Goal: Task Accomplishment & Management: Use online tool/utility

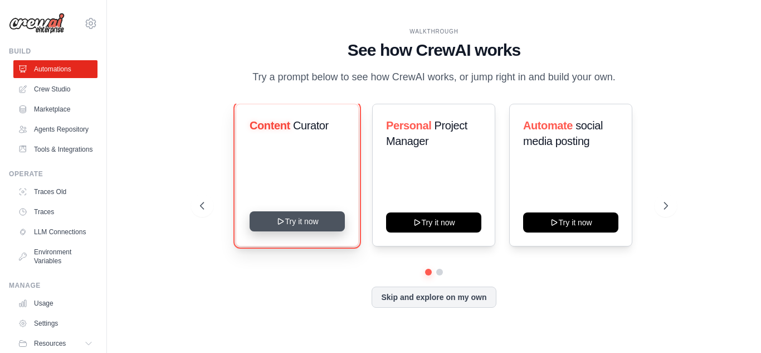
click at [293, 231] on button "Try it now" at bounding box center [297, 221] width 95 height 20
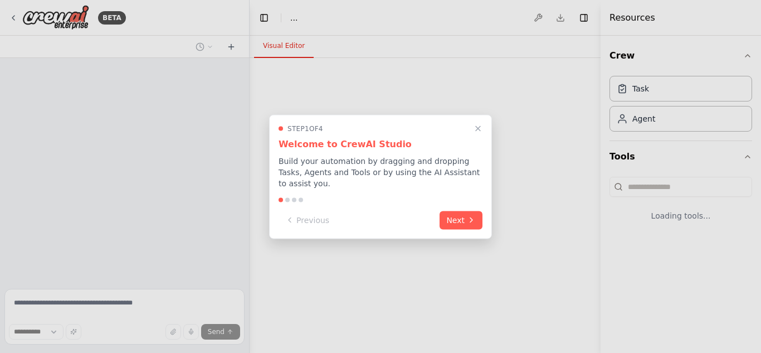
select select "****"
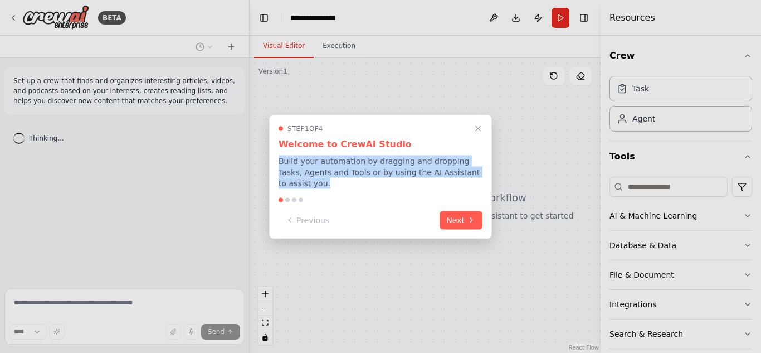
drag, startPoint x: 281, startPoint y: 167, endPoint x: 480, endPoint y: 175, distance: 199.1
click at [480, 175] on p "Build your automation by dragging and dropping Tasks, Agents and Tools or by us…" at bounding box center [381, 171] width 204 height 33
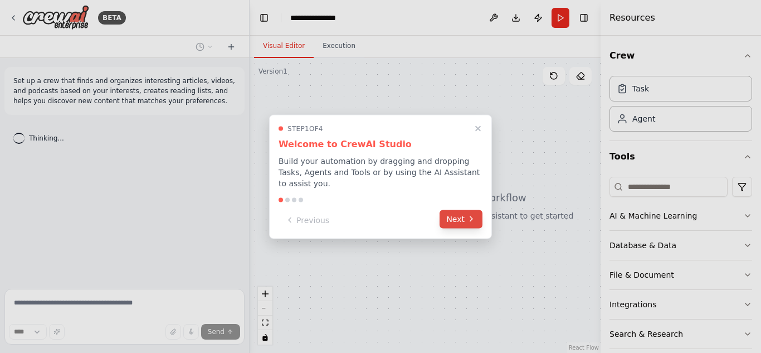
click at [468, 215] on icon at bounding box center [471, 219] width 9 height 9
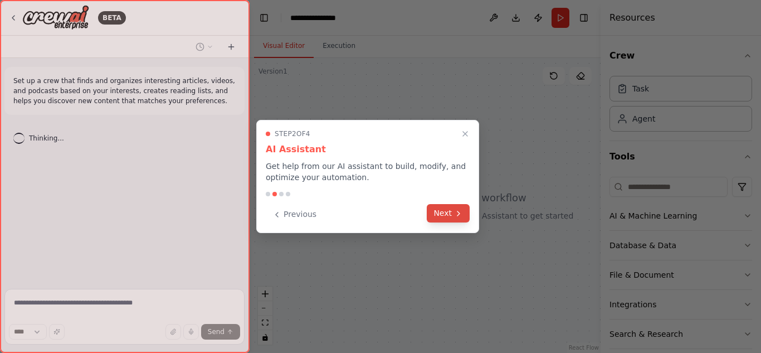
click at [439, 212] on button "Next" at bounding box center [448, 213] width 43 height 18
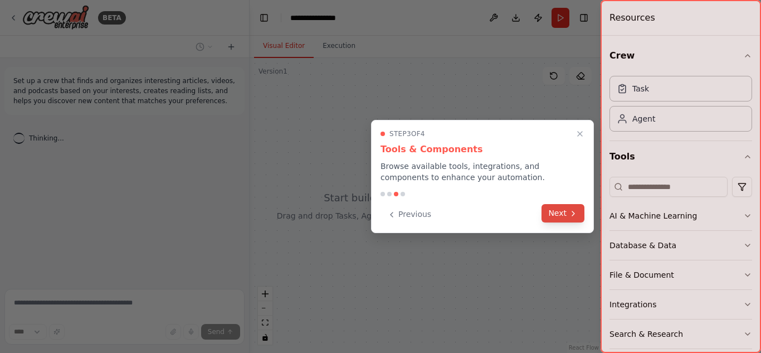
click at [558, 210] on button "Next" at bounding box center [563, 213] width 43 height 18
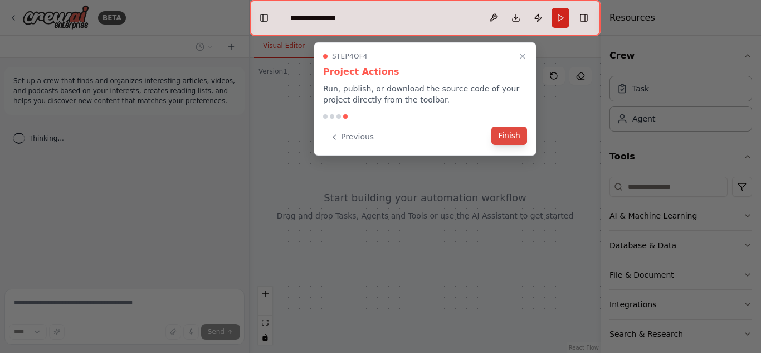
click at [521, 138] on button "Finish" at bounding box center [510, 136] width 36 height 18
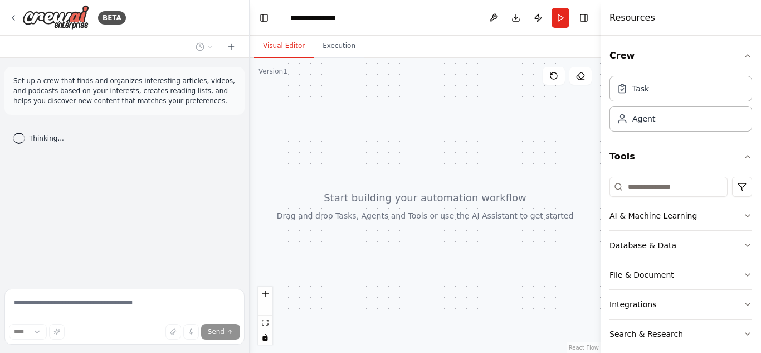
click at [406, 204] on div at bounding box center [425, 205] width 351 height 295
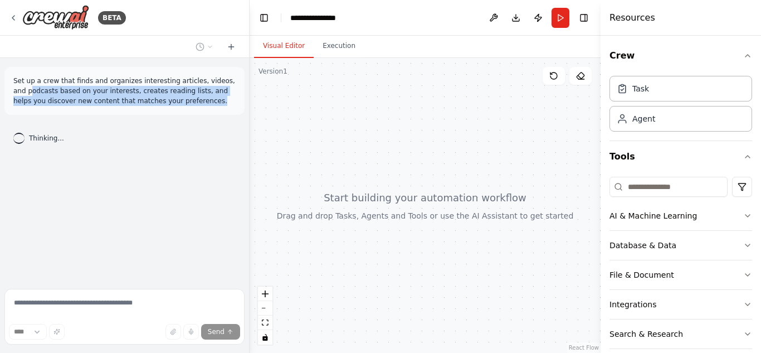
drag, startPoint x: 16, startPoint y: 86, endPoint x: 173, endPoint y: 97, distance: 157.5
click at [173, 97] on p "Set up a crew that finds and organizes interesting articles, videos, and podcas…" at bounding box center [124, 91] width 222 height 30
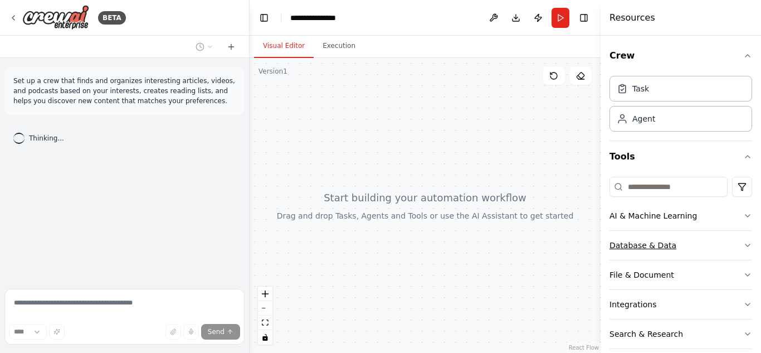
scroll to position [43, 0]
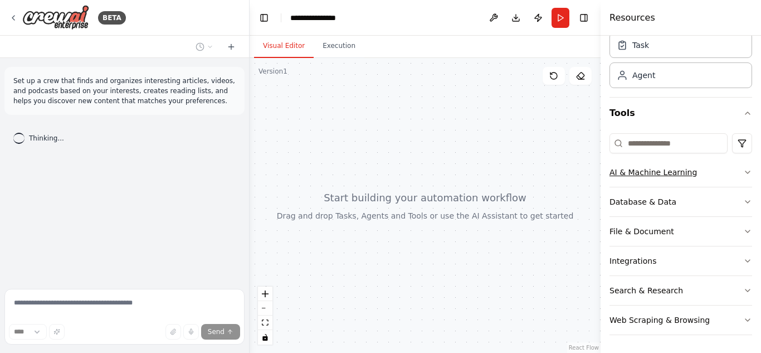
click at [743, 174] on icon "button" at bounding box center [747, 172] width 9 height 9
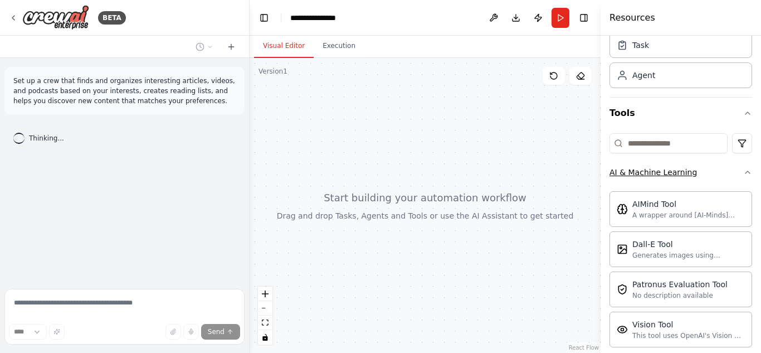
click at [743, 174] on icon "button" at bounding box center [747, 172] width 9 height 9
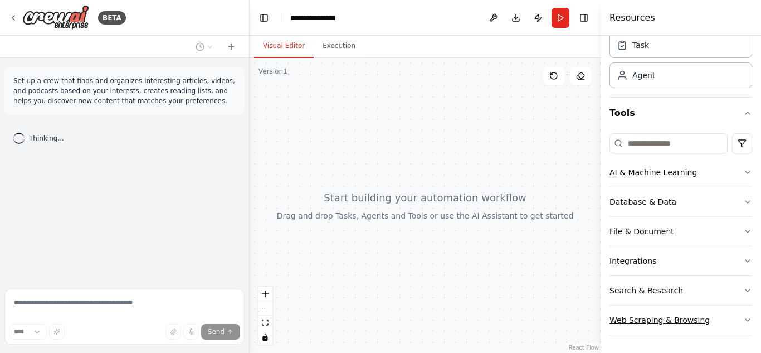
click at [743, 317] on icon "button" at bounding box center [747, 319] width 9 height 9
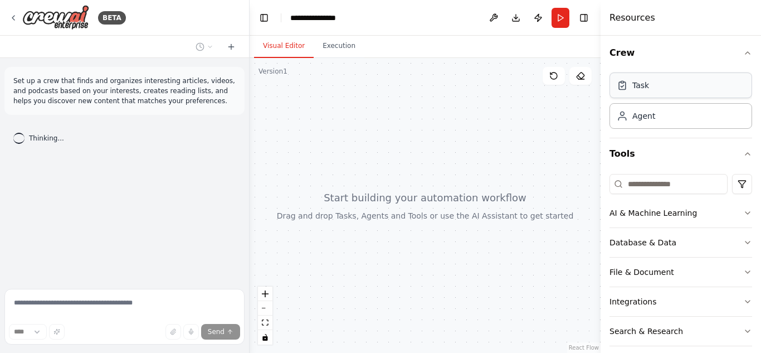
scroll to position [0, 0]
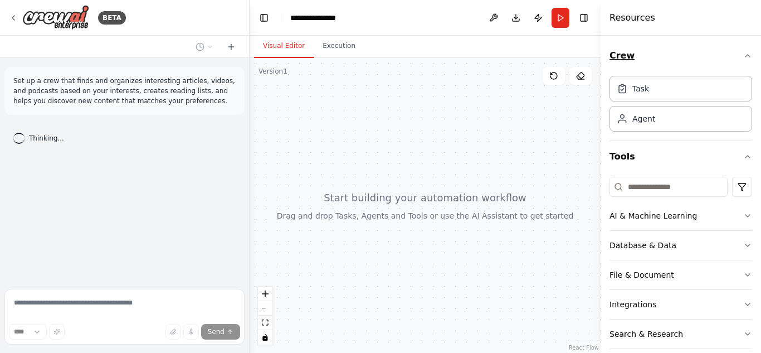
click at [743, 55] on icon "button" at bounding box center [747, 55] width 9 height 9
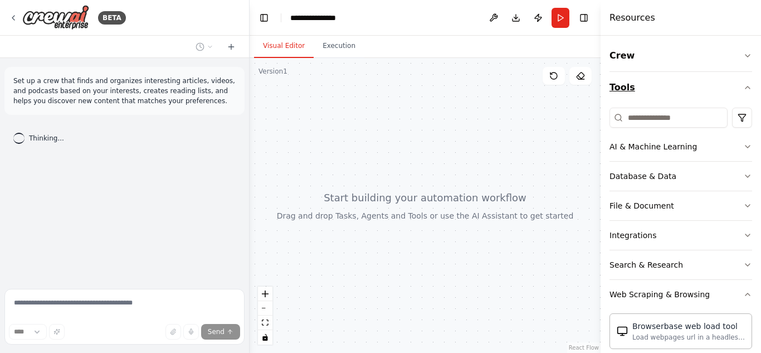
click at [743, 91] on icon "button" at bounding box center [747, 87] width 9 height 9
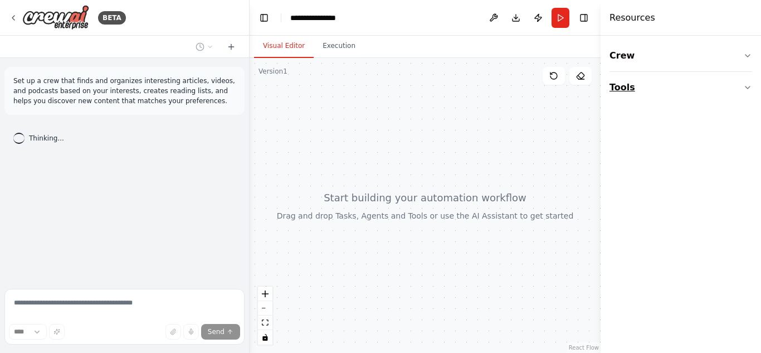
click at [741, 88] on button "Tools" at bounding box center [681, 87] width 143 height 31
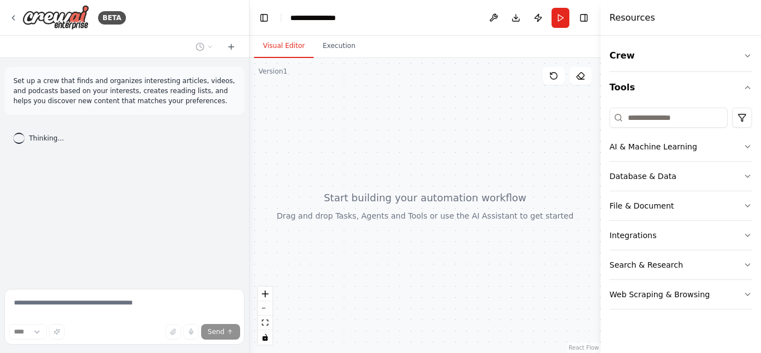
click at [37, 310] on div "BETA Set up a crew that finds and organizes interesting articles, videos, and p…" at bounding box center [125, 176] width 250 height 353
click at [48, 139] on span "Thinking..." at bounding box center [46, 138] width 35 height 9
click at [47, 139] on span "Thinking..." at bounding box center [46, 138] width 35 height 9
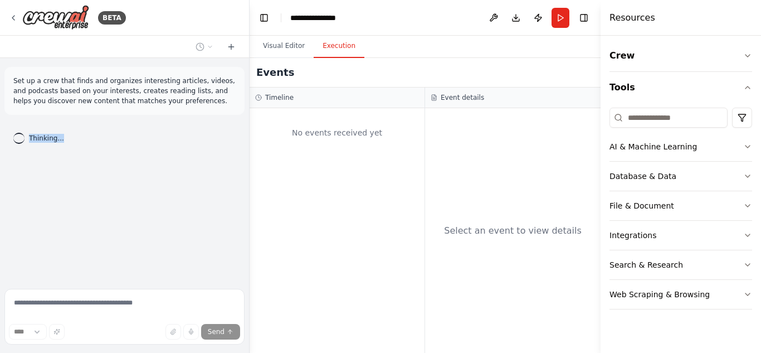
click at [338, 49] on button "Execution" at bounding box center [339, 46] width 51 height 23
click at [298, 51] on button "Visual Editor" at bounding box center [284, 46] width 60 height 23
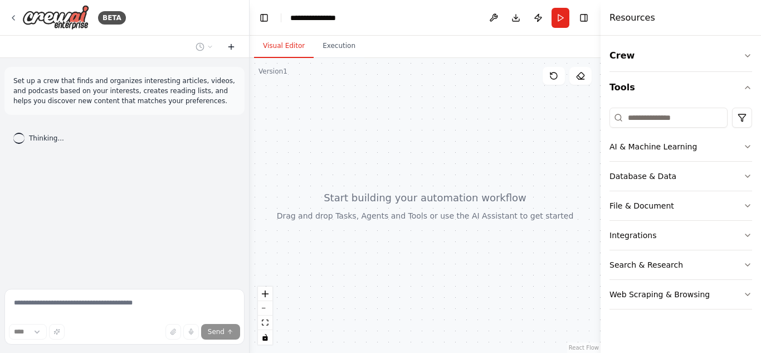
click at [230, 45] on icon at bounding box center [231, 46] width 9 height 9
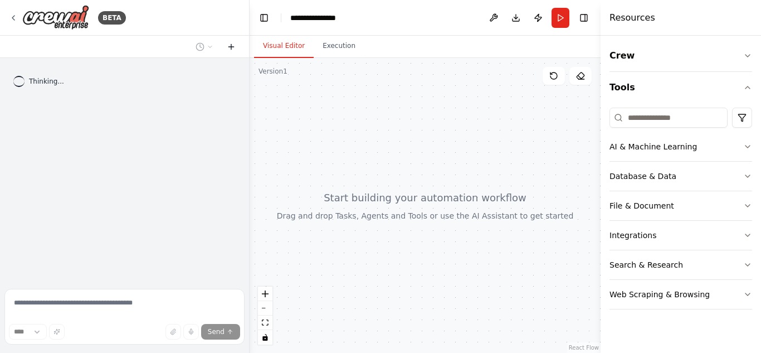
click at [230, 45] on icon at bounding box center [231, 46] width 9 height 9
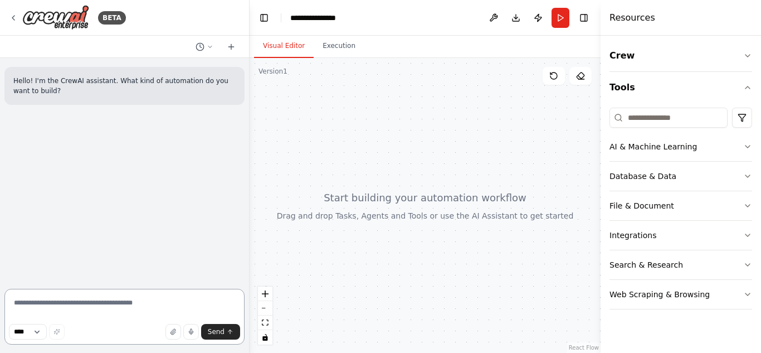
click at [70, 304] on textarea at bounding box center [124, 317] width 240 height 56
type textarea "**********"
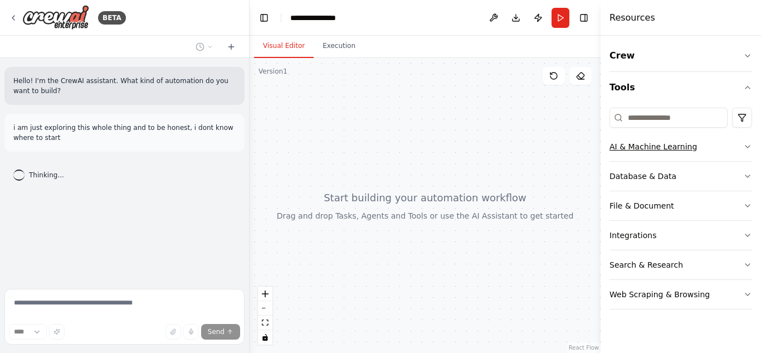
click at [648, 147] on div "AI & Machine Learning" at bounding box center [654, 146] width 88 height 11
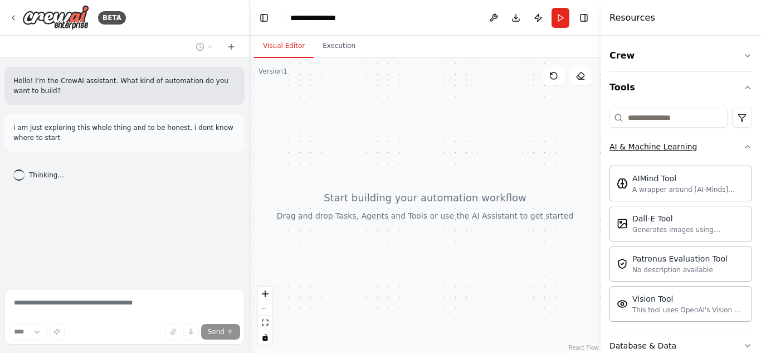
click at [743, 147] on icon "button" at bounding box center [747, 146] width 9 height 9
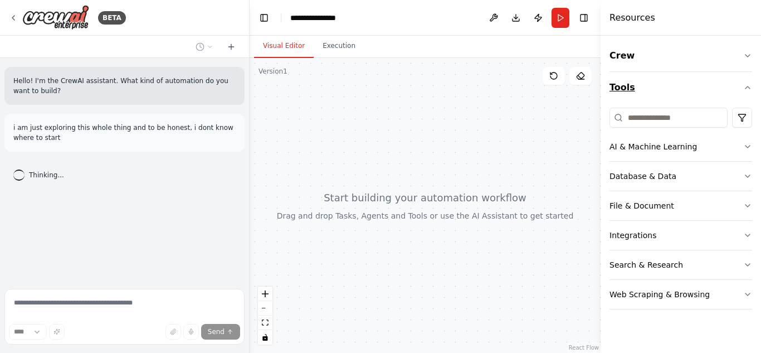
click at [747, 85] on icon "button" at bounding box center [747, 87] width 9 height 9
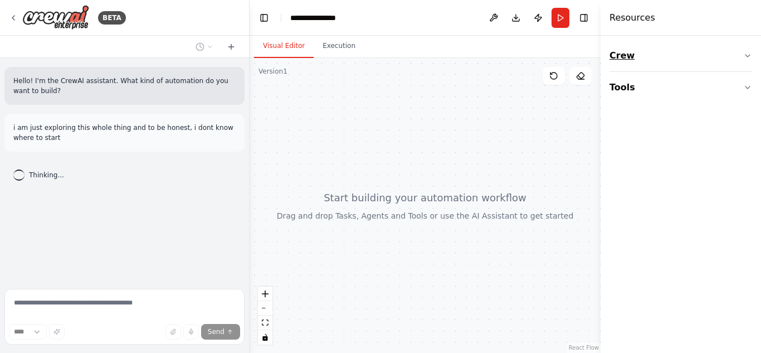
click at [747, 60] on icon "button" at bounding box center [747, 55] width 9 height 9
click at [709, 125] on div "Agent" at bounding box center [681, 118] width 143 height 26
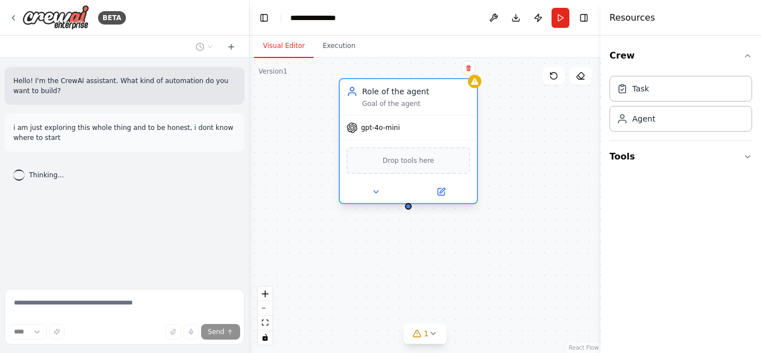
drag, startPoint x: 500, startPoint y: 145, endPoint x: 410, endPoint y: 99, distance: 102.2
click at [410, 99] on div "Role of the agent Goal of the agent" at bounding box center [416, 97] width 108 height 22
drag, startPoint x: 407, startPoint y: 205, endPoint x: 411, endPoint y: 273, distance: 67.6
click at [411, 273] on div "Role of the agent Goal of the agent gpt-4o-mini Drop tools here" at bounding box center [425, 205] width 351 height 295
click at [386, 132] on span "gpt-4o-mini" at bounding box center [380, 127] width 39 height 9
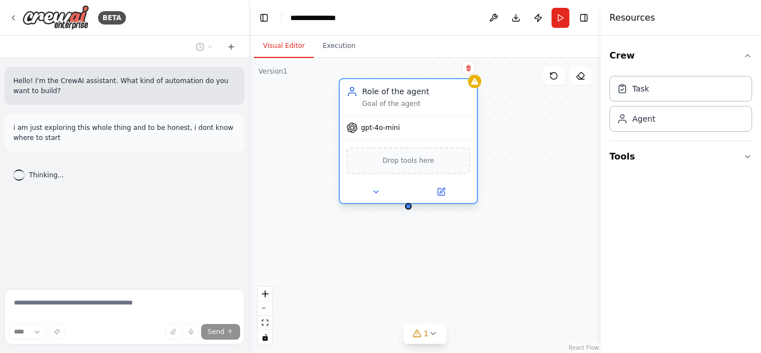
click at [424, 98] on div "Role of the agent Goal of the agent" at bounding box center [416, 97] width 108 height 22
click at [397, 109] on div "Role of the agent Goal of the agent" at bounding box center [408, 97] width 137 height 36
click at [400, 90] on div "Role of the agent" at bounding box center [416, 91] width 108 height 11
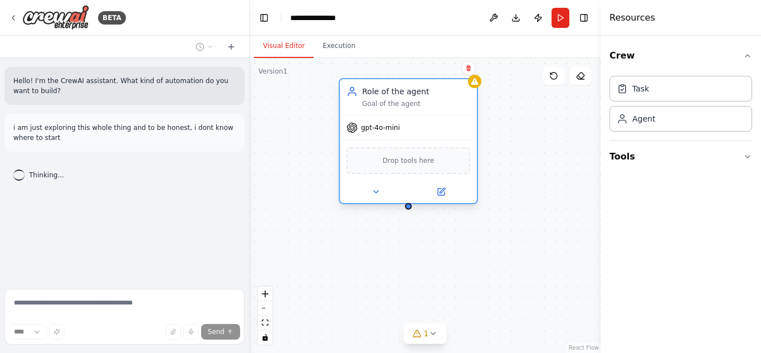
click at [400, 90] on div "Role of the agent" at bounding box center [416, 91] width 108 height 11
click at [406, 173] on div "Drop tools here" at bounding box center [409, 160] width 124 height 27
click at [406, 165] on span "Drop tools here" at bounding box center [409, 160] width 52 height 11
click at [443, 193] on icon at bounding box center [441, 191] width 7 height 7
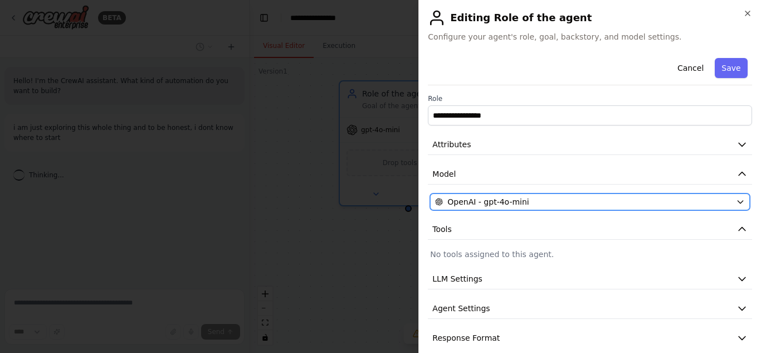
click at [566, 204] on div "OpenAI - gpt-4o-mini" at bounding box center [583, 201] width 297 height 11
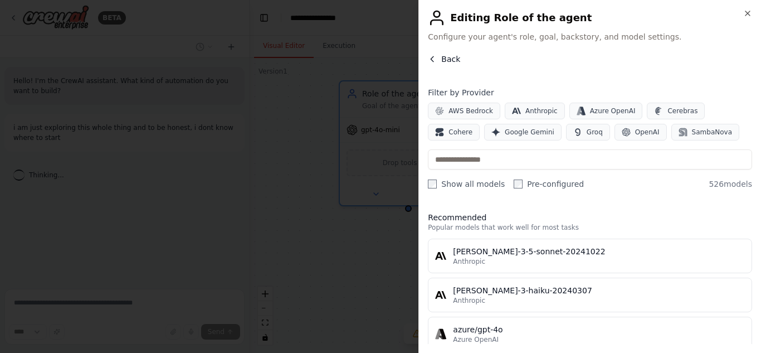
click at [449, 59] on span "Back" at bounding box center [450, 59] width 19 height 11
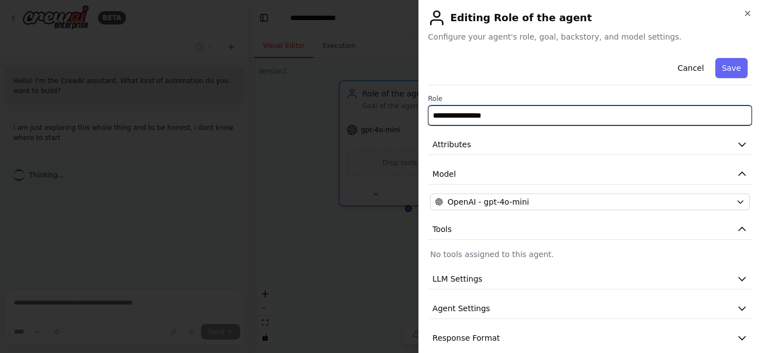
click at [526, 116] on input "**********" at bounding box center [590, 115] width 324 height 20
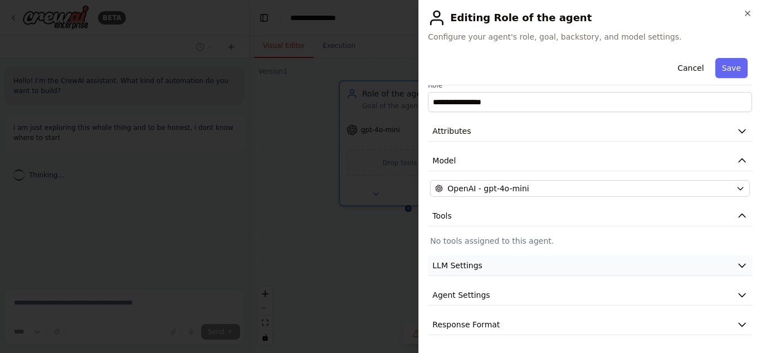
click at [528, 267] on button "LLM Settings" at bounding box center [590, 265] width 324 height 21
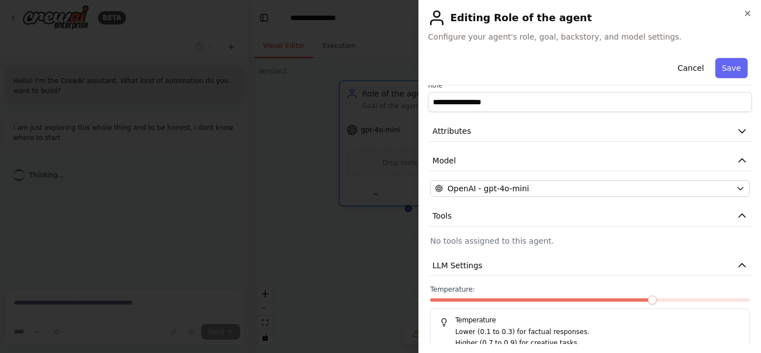
scroll to position [93, 0]
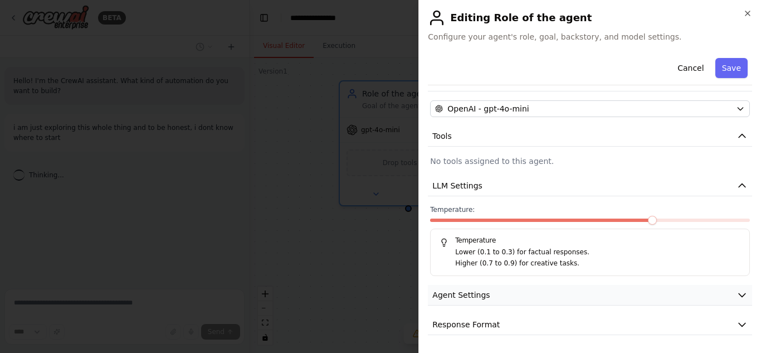
click at [512, 297] on button "Agent Settings" at bounding box center [590, 295] width 324 height 21
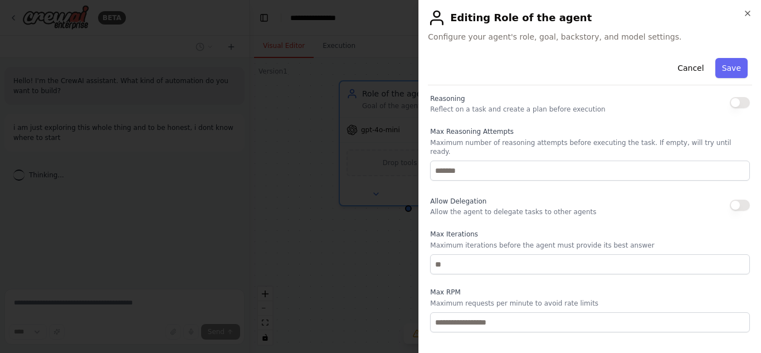
scroll to position [392, 0]
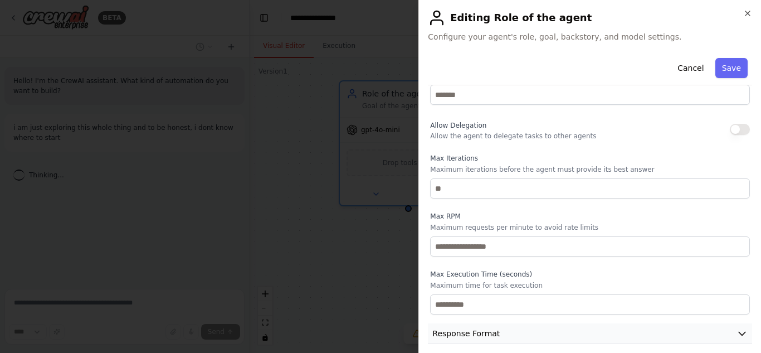
click at [485, 328] on span "Response Format" at bounding box center [465, 333] width 67 height 11
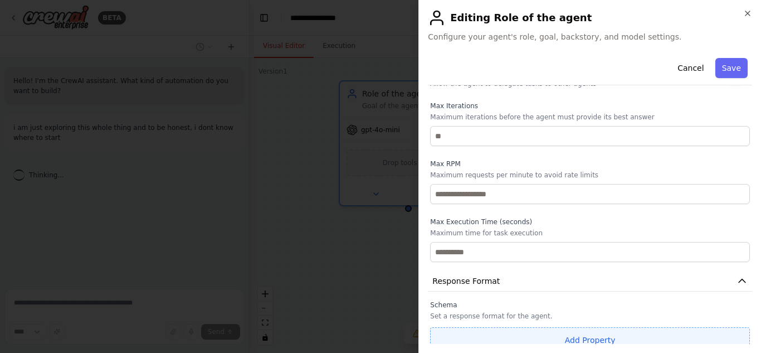
click at [602, 336] on button "Add Property" at bounding box center [590, 340] width 320 height 26
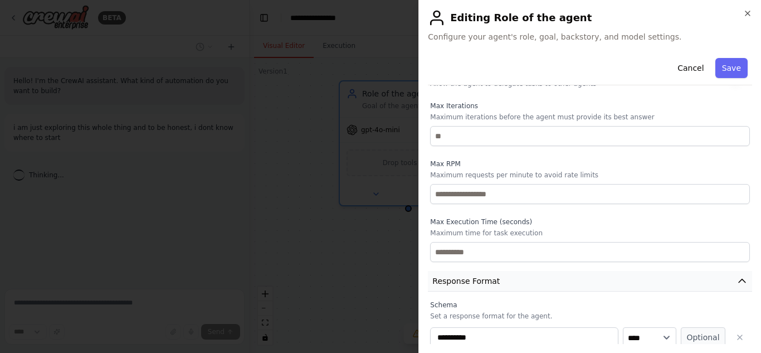
scroll to position [473, 0]
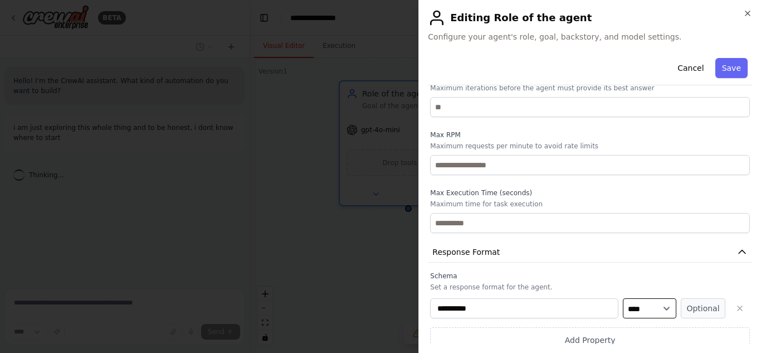
click at [658, 298] on select "**** ******* ******* **** ******" at bounding box center [650, 308] width 54 height 20
click at [641, 303] on select "**** ******* ******* **** ******" at bounding box center [650, 308] width 54 height 20
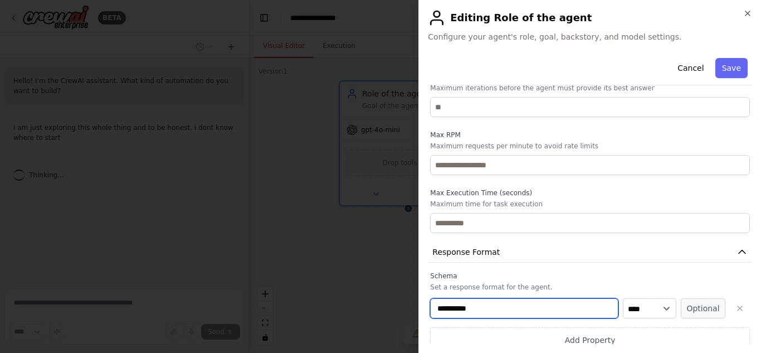
click at [459, 303] on input "**********" at bounding box center [524, 308] width 188 height 20
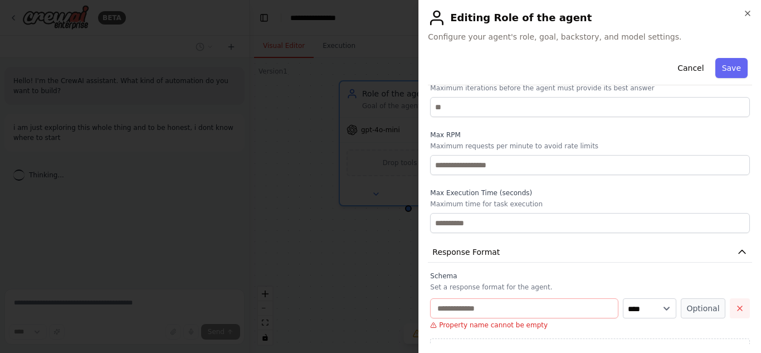
click at [731, 298] on button "button" at bounding box center [740, 308] width 20 height 20
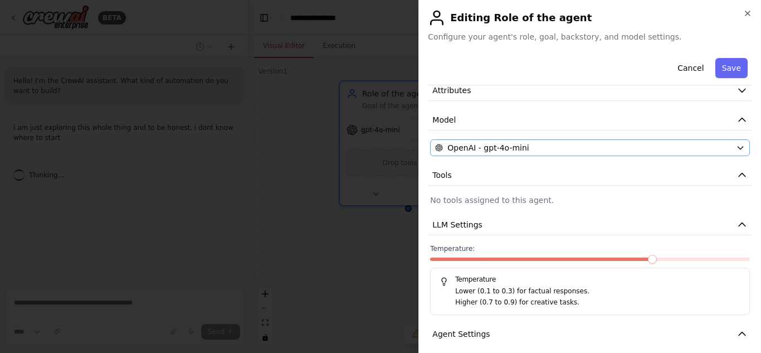
scroll to position [0, 0]
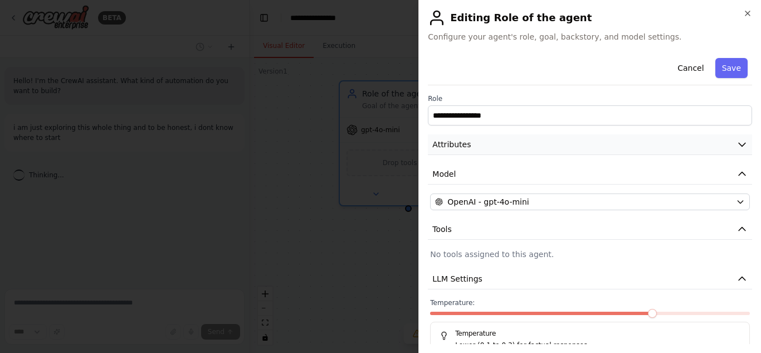
click at [462, 145] on span "Attributes" at bounding box center [451, 144] width 38 height 11
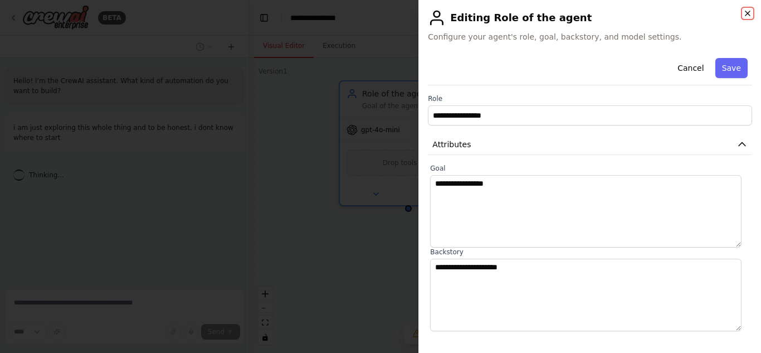
click at [749, 15] on icon "button" at bounding box center [747, 13] width 9 height 9
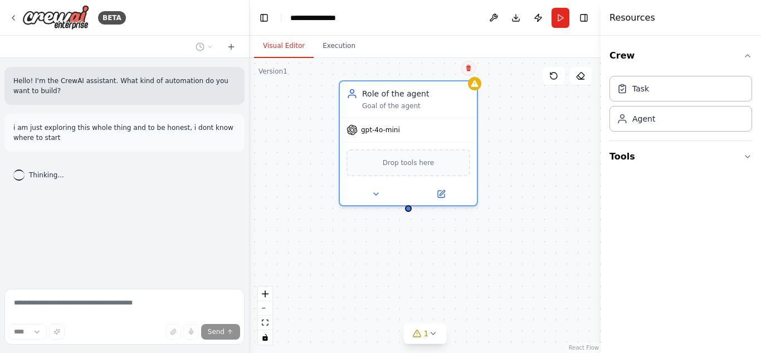
click at [468, 70] on icon at bounding box center [468, 68] width 4 height 6
click at [471, 64] on button at bounding box center [468, 68] width 14 height 14
click at [468, 67] on icon at bounding box center [468, 68] width 4 height 6
click at [441, 70] on button "Confirm" at bounding box center [437, 67] width 40 height 13
